Goal: Task Accomplishment & Management: Use online tool/utility

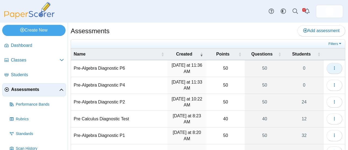
click at [332, 70] on span "button" at bounding box center [334, 68] width 4 height 5
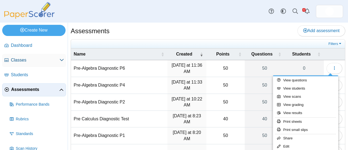
click at [32, 60] on span "Classes" at bounding box center [35, 60] width 49 height 6
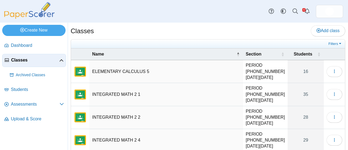
scroll to position [27, 0]
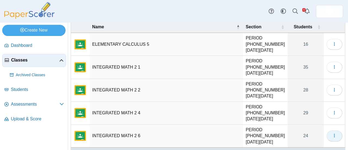
click at [333, 134] on use "button" at bounding box center [333, 136] width 1 height 4
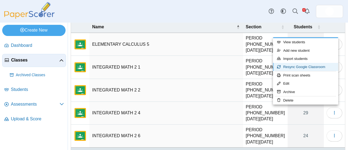
click at [301, 66] on link "Resync Google Classroom" at bounding box center [305, 67] width 65 height 8
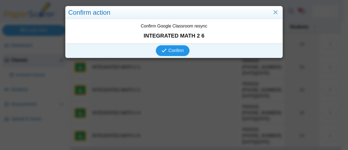
click at [172, 50] on span "Confirm" at bounding box center [175, 50] width 15 height 5
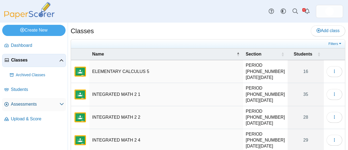
click at [30, 104] on span "Assessments" at bounding box center [35, 104] width 49 height 6
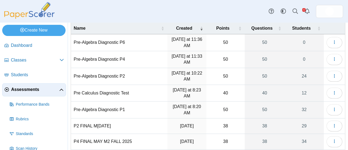
scroll to position [29, 0]
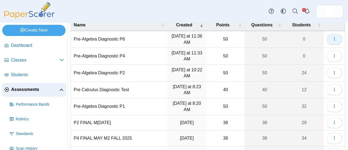
click at [332, 39] on icon "button" at bounding box center [334, 39] width 4 height 4
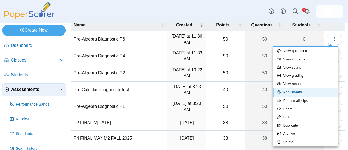
click at [296, 91] on link "Print sheets" at bounding box center [305, 92] width 65 height 8
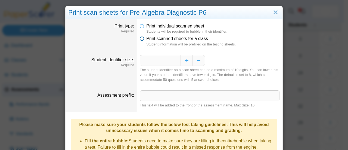
click at [141, 39] on icon at bounding box center [142, 38] width 4 height 4
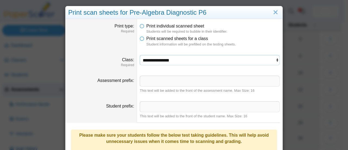
click at [263, 62] on select "**********" at bounding box center [210, 60] width 140 height 10
select select "**********"
click at [140, 55] on select "**********" at bounding box center [210, 60] width 140 height 10
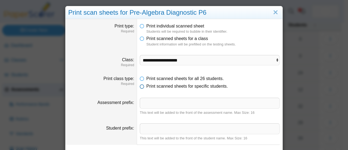
click at [140, 85] on icon at bounding box center [142, 85] width 4 height 4
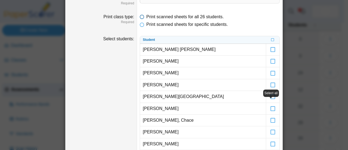
scroll to position [63, 0]
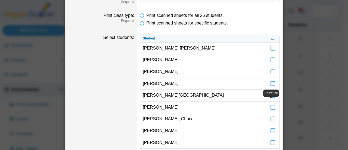
click at [271, 38] on icon at bounding box center [272, 37] width 3 height 3
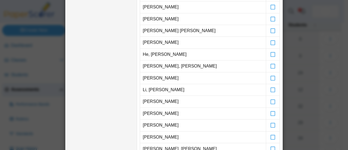
scroll to position [188, 0]
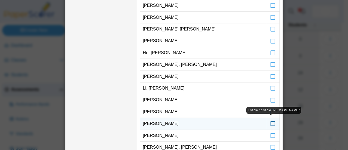
click at [272, 120] on icon at bounding box center [272, 120] width 5 height 5
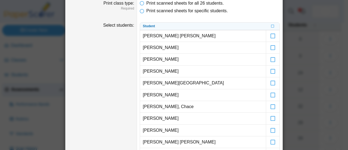
scroll to position [75, 0]
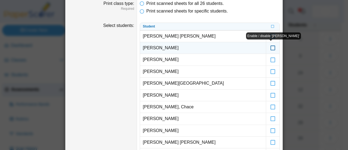
click at [271, 47] on icon at bounding box center [272, 45] width 5 height 5
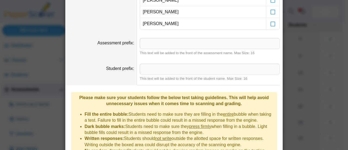
scroll to position [382, 0]
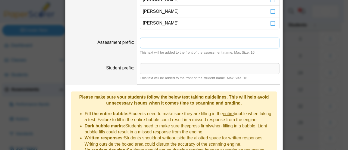
click at [169, 42] on input "Assessment prefix" at bounding box center [210, 42] width 140 height 11
type input "**"
click at [163, 64] on input "Student prefix" at bounding box center [210, 68] width 140 height 11
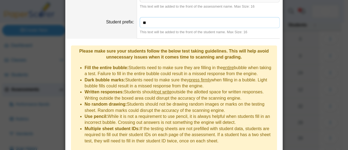
scroll to position [441, 0]
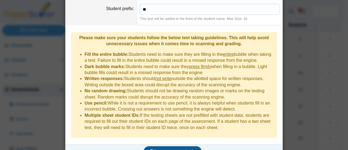
type input "**"
click at [169, 149] on span "Generate scan sheets" at bounding box center [172, 151] width 47 height 5
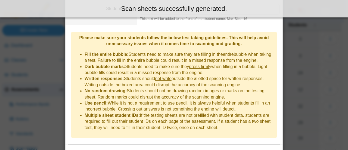
scroll to position [485, 0]
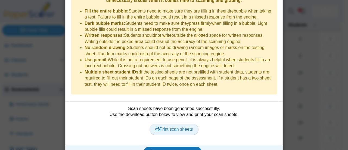
click at [170, 127] on span "Print scan sheets" at bounding box center [174, 129] width 38 height 5
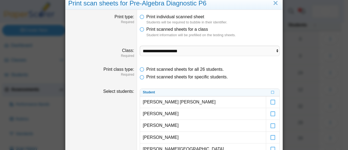
scroll to position [0, 0]
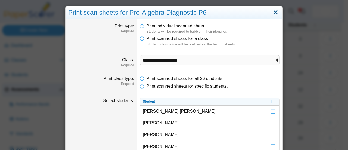
click at [274, 12] on link "Close" at bounding box center [275, 12] width 8 height 9
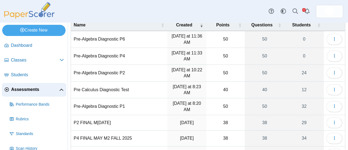
scroll to position [37, 0]
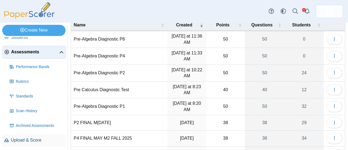
click at [29, 138] on span "Upload & Score" at bounding box center [37, 140] width 53 height 6
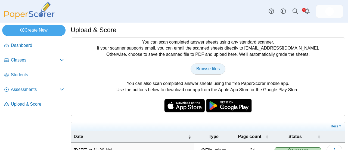
click at [204, 67] on span "Browse files" at bounding box center [207, 68] width 23 height 5
type input "**********"
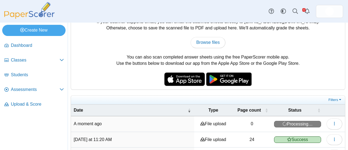
scroll to position [26, 0]
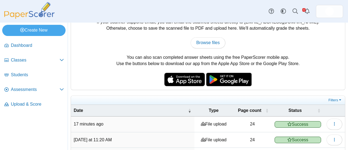
click at [140, 81] on div "You can scan completed answer sheets using any standard scanner. If your scanne…" at bounding box center [208, 50] width 274 height 78
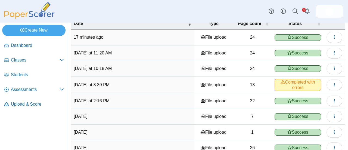
scroll to position [116, 0]
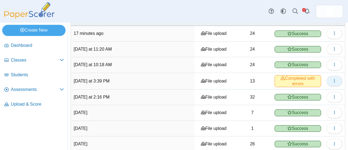
click at [332, 78] on icon "button" at bounding box center [334, 80] width 4 height 4
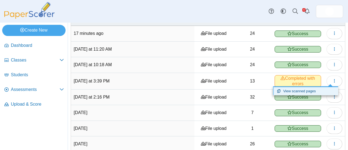
click at [304, 90] on link "View scanned pages" at bounding box center [305, 91] width 65 height 8
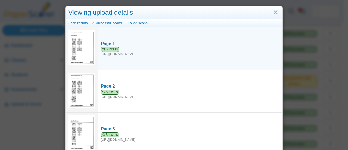
click at [82, 48] on img at bounding box center [81, 47] width 27 height 35
click at [107, 48] on span "Success" at bounding box center [110, 49] width 18 height 5
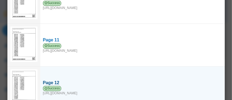
scroll to position [428, 0]
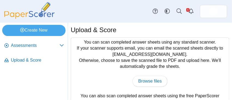
scroll to position [60, 0]
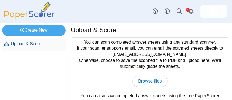
click at [29, 44] on span "Upload & Score" at bounding box center [37, 44] width 53 height 6
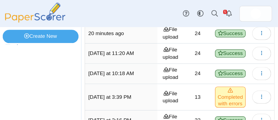
scroll to position [170, 0]
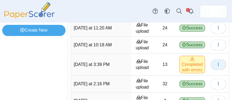
click at [217, 64] on use "button" at bounding box center [217, 64] width 1 height 4
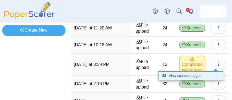
click at [191, 75] on link "View scanned pages" at bounding box center [190, 75] width 65 height 8
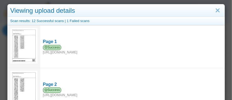
click at [191, 75] on body "Dashboard Classes Archived classes Students" at bounding box center [114, 50] width 229 height 100
click at [215, 9] on link "Close" at bounding box center [217, 10] width 8 height 9
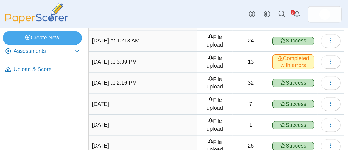
scroll to position [167, 0]
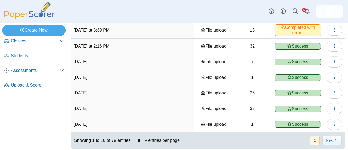
click at [154, 17] on div "Dashboard Classes Archived classes Students Assessments" at bounding box center [174, 11] width 348 height 23
click at [29, 40] on span "Classes" at bounding box center [35, 41] width 49 height 6
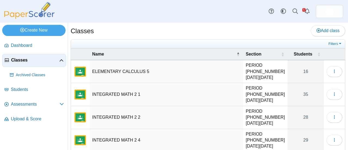
scroll to position [27, 0]
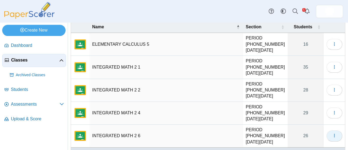
click at [332, 133] on icon "button" at bounding box center [334, 135] width 4 height 4
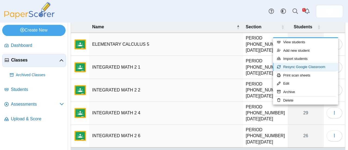
click at [291, 67] on link "Resync Google Classroom" at bounding box center [305, 67] width 65 height 8
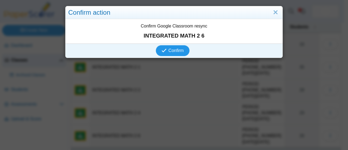
click at [169, 49] on span "Confirm" at bounding box center [175, 50] width 15 height 5
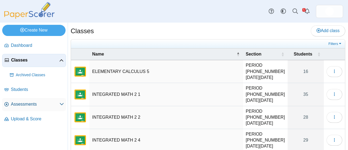
click at [27, 105] on span "Assessments" at bounding box center [35, 104] width 49 height 6
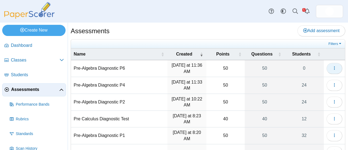
click at [332, 66] on span "button" at bounding box center [334, 68] width 4 height 5
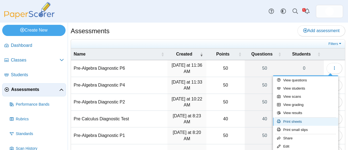
click at [296, 122] on link "Print sheets" at bounding box center [305, 121] width 65 height 8
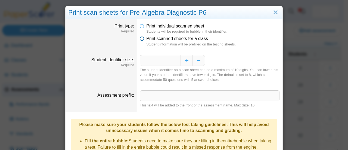
click at [140, 38] on icon at bounding box center [142, 38] width 4 height 4
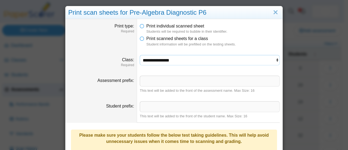
click at [264, 57] on select "**********" at bounding box center [210, 60] width 140 height 10
select select "**********"
click at [140, 55] on select "**********" at bounding box center [210, 60] width 140 height 10
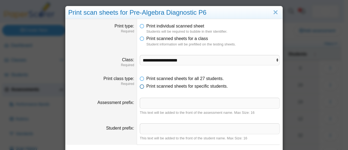
click at [142, 86] on icon at bounding box center [142, 85] width 4 height 4
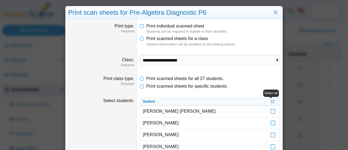
click at [271, 100] on icon at bounding box center [272, 100] width 3 height 3
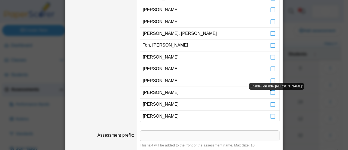
scroll to position [302, 0]
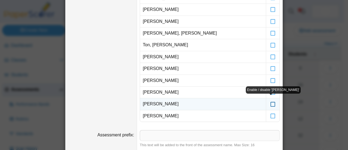
click at [270, 103] on icon at bounding box center [272, 101] width 5 height 5
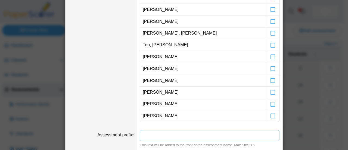
click at [176, 132] on input "Assessment prefix" at bounding box center [210, 135] width 140 height 11
type input "**"
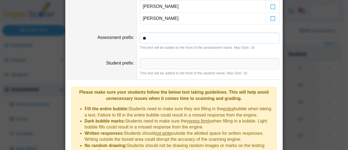
scroll to position [399, 0]
click at [151, 63] on input "Student prefix" at bounding box center [210, 63] width 140 height 11
type input "**"
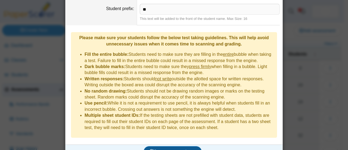
click at [168, 149] on span "Generate scan sheets" at bounding box center [172, 151] width 47 height 5
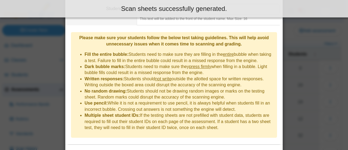
scroll to position [496, 0]
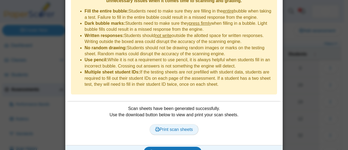
click at [161, 127] on span "Print scan sheets" at bounding box center [174, 129] width 38 height 5
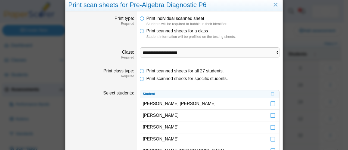
scroll to position [0, 0]
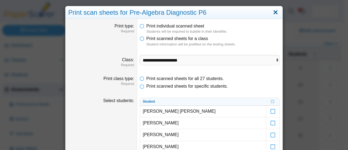
click at [272, 14] on link "Close" at bounding box center [275, 12] width 8 height 9
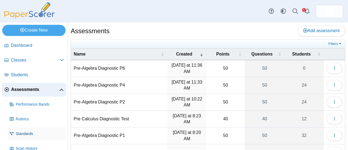
scroll to position [37, 0]
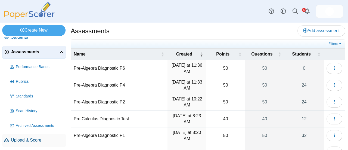
click at [40, 139] on span "Upload & Score" at bounding box center [37, 140] width 53 height 6
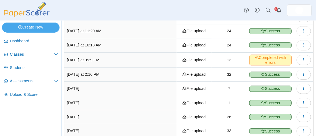
scroll to position [134, 0]
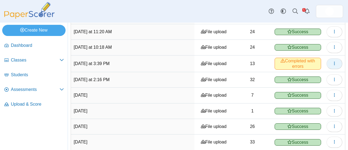
click at [332, 59] on button "button" at bounding box center [334, 63] width 16 height 11
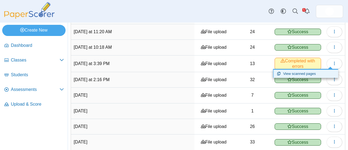
click at [301, 73] on link "View scanned pages" at bounding box center [305, 74] width 65 height 8
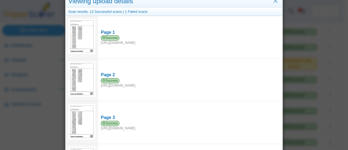
scroll to position [0, 0]
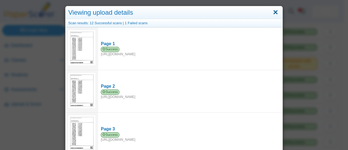
click at [273, 13] on link "Close" at bounding box center [275, 12] width 8 height 9
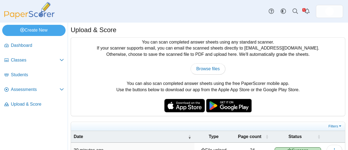
click at [175, 11] on div "Dashboard Classes Archived classes Students Assessments" at bounding box center [174, 11] width 348 height 23
